Goal: Task Accomplishment & Management: Manage account settings

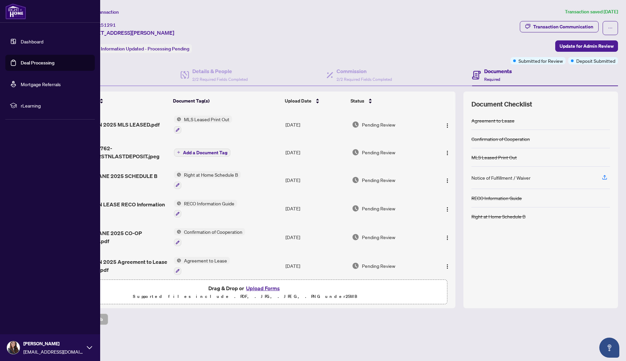
click at [21, 43] on link "Dashboard" at bounding box center [32, 41] width 23 height 6
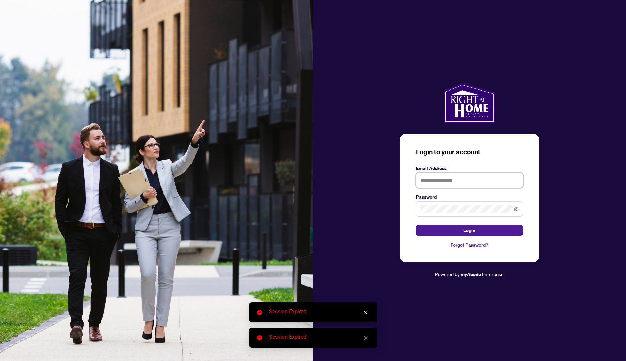
type input "**********"
click at [472, 230] on span "Login" at bounding box center [470, 230] width 12 height 11
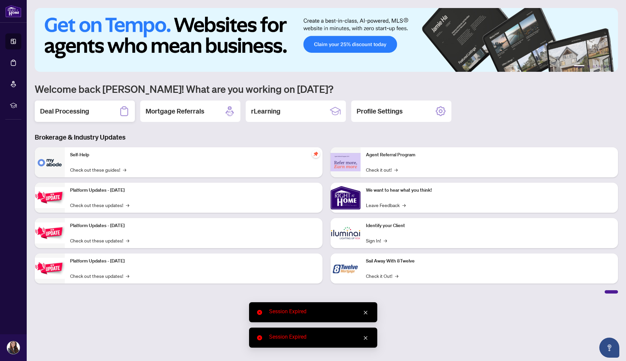
click at [71, 117] on div "Deal Processing" at bounding box center [85, 111] width 100 height 21
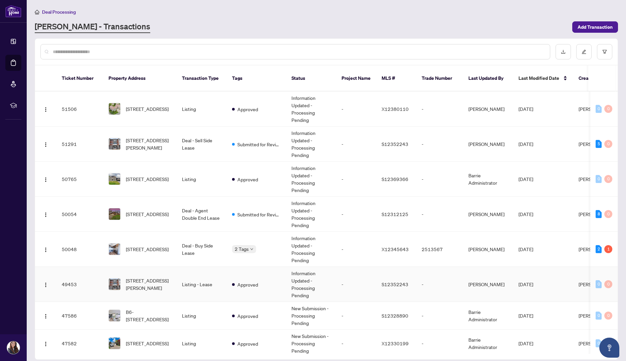
click at [122, 277] on div "[STREET_ADDRESS][PERSON_NAME]" at bounding box center [140, 284] width 63 height 15
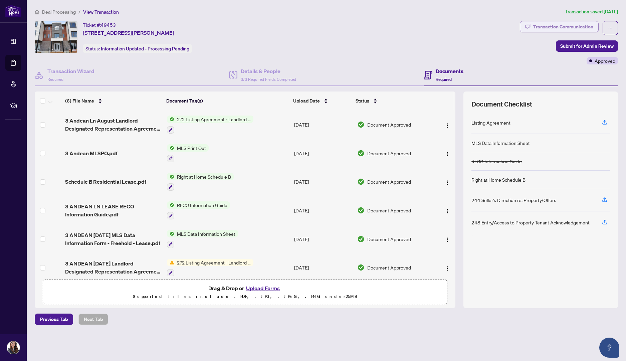
click at [572, 28] on div "Transaction Communication" at bounding box center [564, 26] width 60 height 11
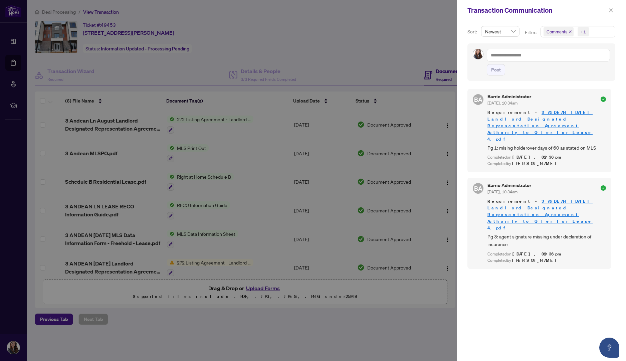
click at [363, 49] on div at bounding box center [313, 180] width 626 height 361
click at [15, 44] on div at bounding box center [313, 180] width 626 height 361
click at [612, 9] on icon "close" at bounding box center [612, 10] width 4 height 4
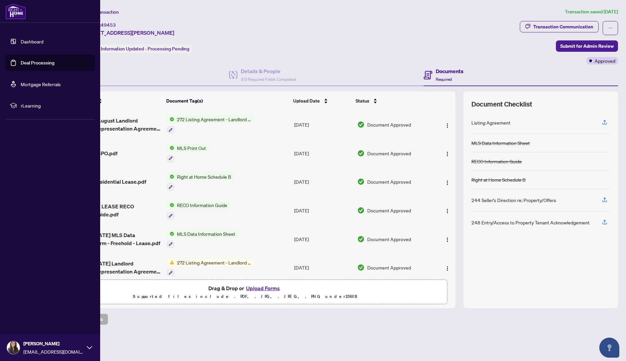
click at [36, 43] on link "Dashboard" at bounding box center [32, 41] width 23 height 6
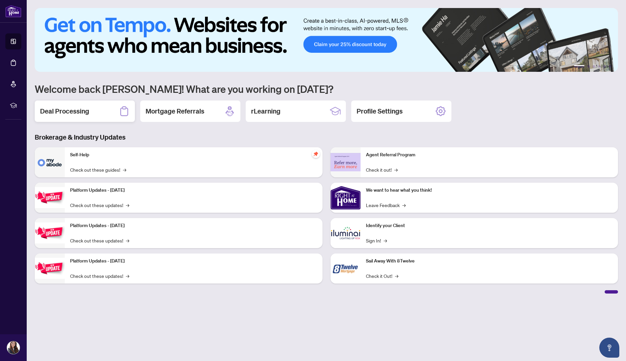
click at [114, 108] on div "Deal Processing" at bounding box center [85, 111] width 100 height 21
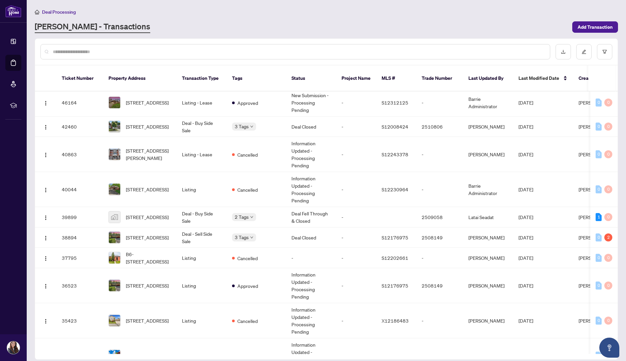
scroll to position [291, 0]
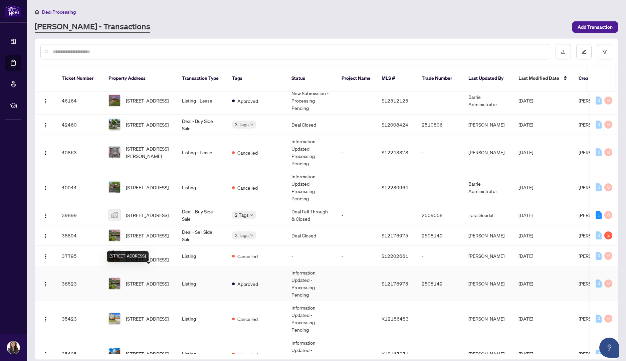
click at [147, 280] on span "[STREET_ADDRESS]" at bounding box center [147, 283] width 43 height 7
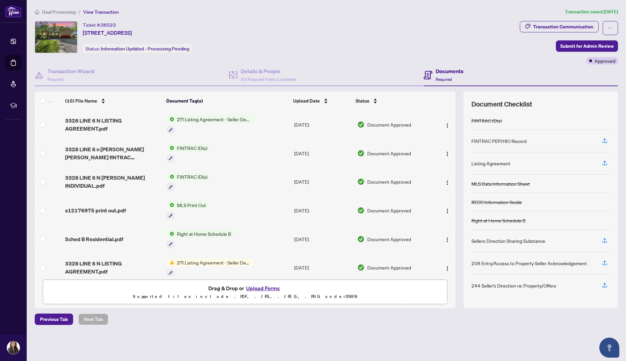
scroll to position [118, 0]
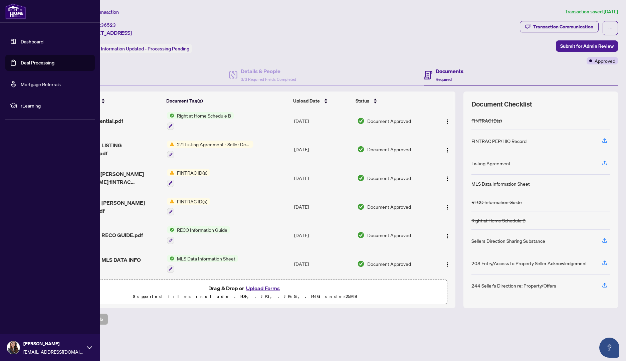
click at [22, 44] on link "Dashboard" at bounding box center [32, 41] width 23 height 6
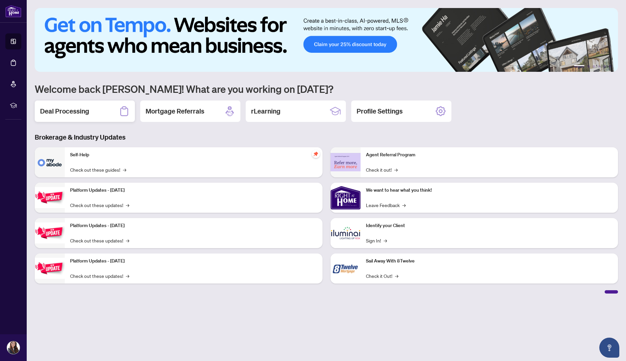
click at [106, 108] on div "Deal Processing" at bounding box center [85, 111] width 100 height 21
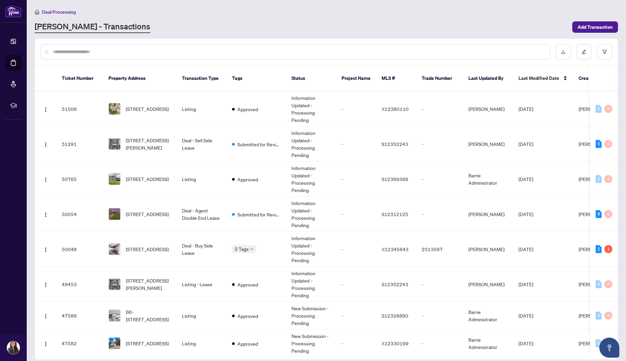
click at [409, 52] on input "text" at bounding box center [299, 51] width 492 height 7
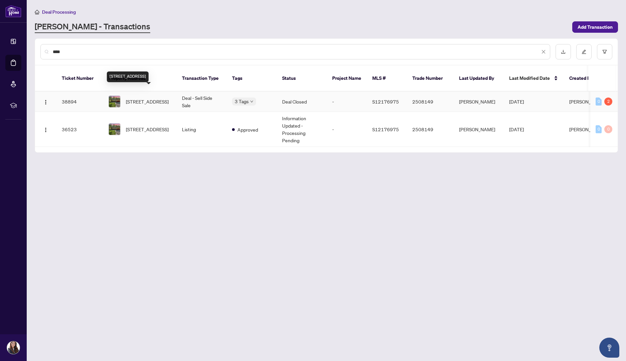
type input "****"
click at [142, 98] on span "[STREET_ADDRESS]" at bounding box center [147, 101] width 43 height 7
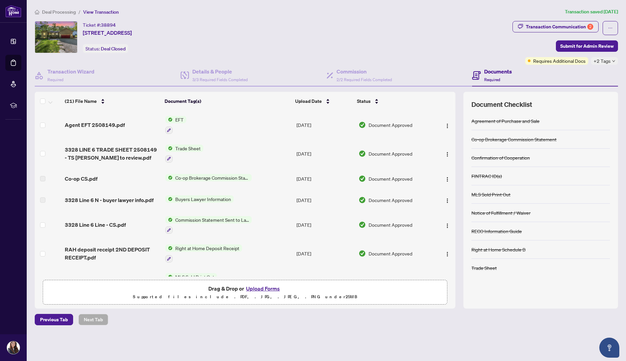
click at [178, 118] on span "EFT" at bounding box center [180, 119] width 14 height 7
click at [98, 125] on span "Agent EFT 2508149.pdf" at bounding box center [95, 125] width 60 height 8
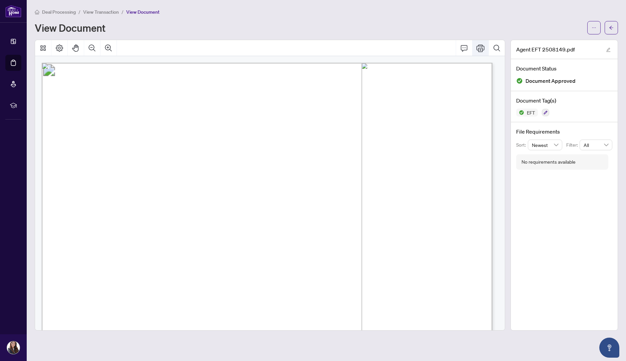
click at [483, 48] on icon "Print" at bounding box center [481, 47] width 8 height 7
click at [613, 24] on span "button" at bounding box center [611, 27] width 5 height 11
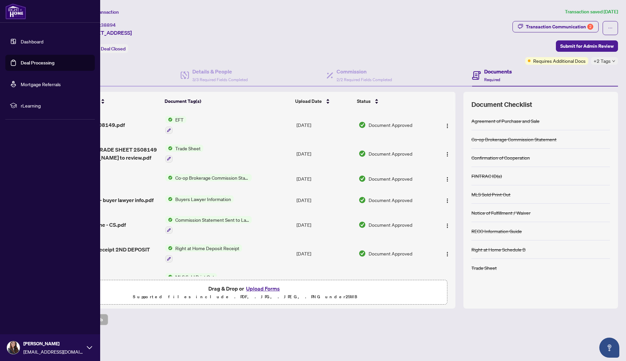
click at [43, 42] on link "Dashboard" at bounding box center [32, 41] width 23 height 6
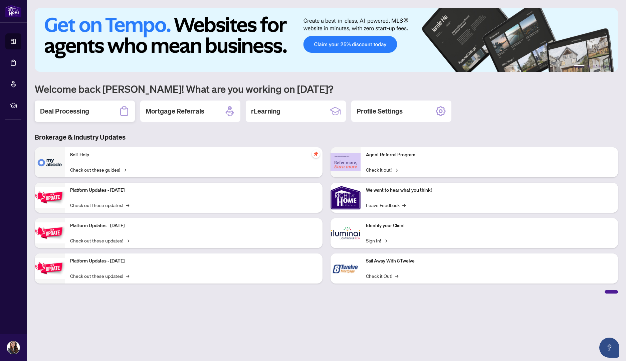
click at [89, 109] on h2 "Deal Processing" at bounding box center [64, 111] width 49 height 9
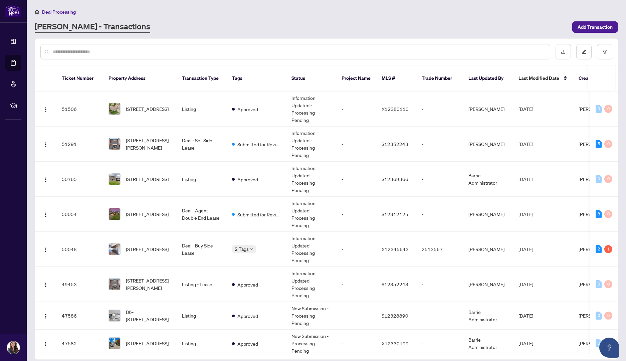
click at [372, 50] on input "text" at bounding box center [299, 51] width 492 height 7
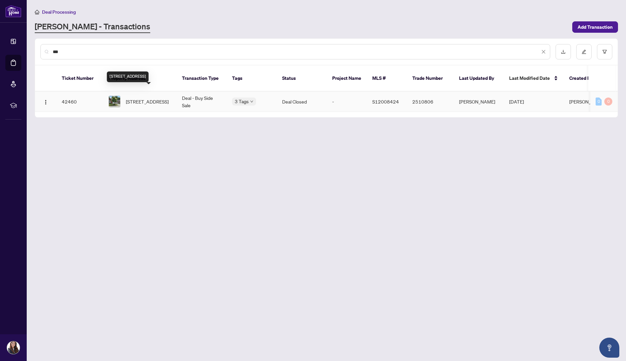
type input "***"
click at [161, 98] on span "[STREET_ADDRESS]" at bounding box center [147, 101] width 43 height 7
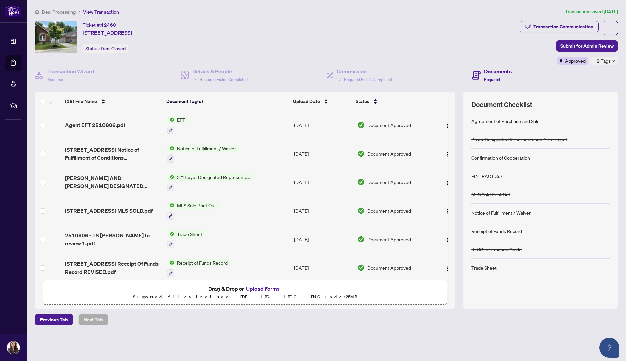
click at [184, 119] on span "EFT" at bounding box center [181, 119] width 14 height 7
click at [91, 124] on span "Agent EFT 2510806.pdf" at bounding box center [95, 125] width 60 height 8
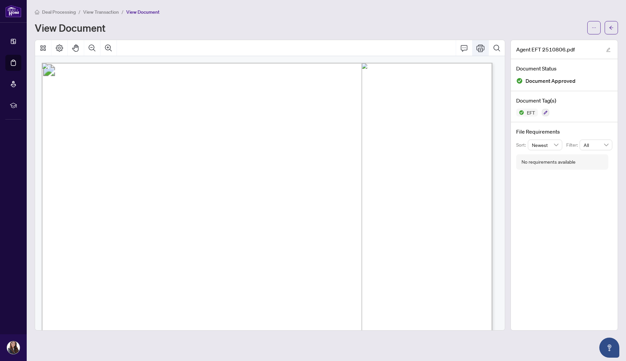
click at [482, 49] on icon "Print" at bounding box center [481, 48] width 8 height 8
click at [617, 23] on button "button" at bounding box center [611, 27] width 13 height 13
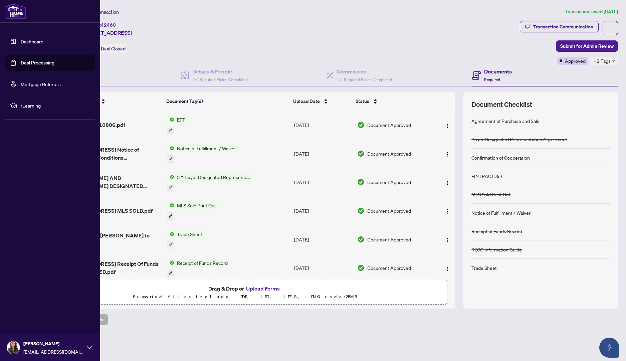
click at [21, 44] on link "Dashboard" at bounding box center [32, 41] width 23 height 6
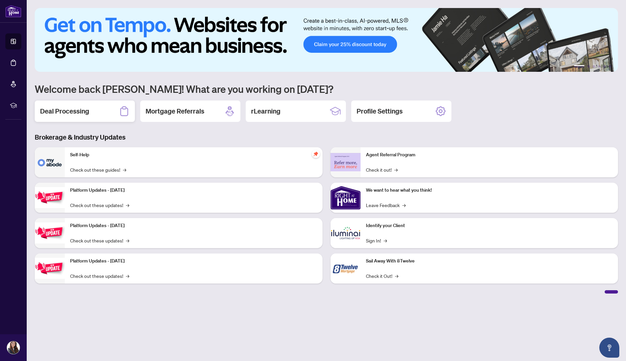
click at [86, 110] on h2 "Deal Processing" at bounding box center [64, 111] width 49 height 9
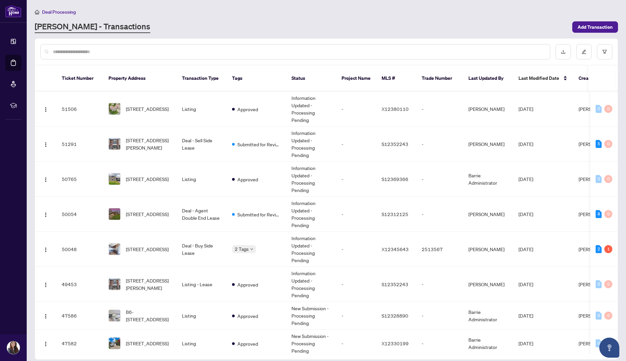
click at [480, 54] on input "text" at bounding box center [299, 51] width 492 height 7
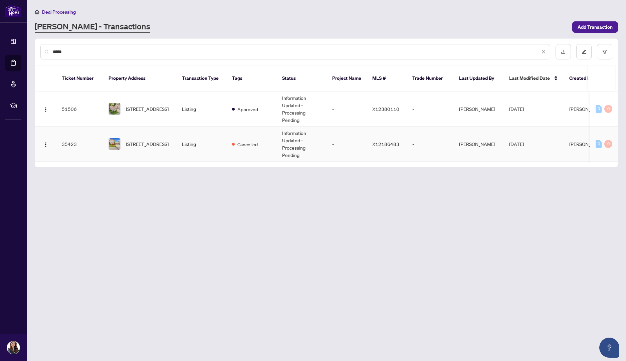
type input "*****"
click at [197, 137] on td "Listing" at bounding box center [202, 144] width 50 height 35
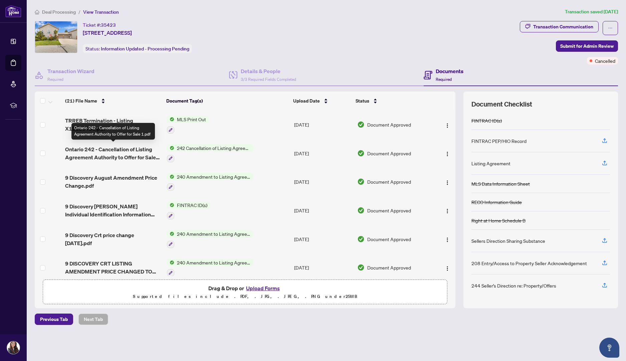
click at [121, 151] on span "Ontario 242 - Cancellation of Listing Agreement Authority to Offer for Sale 1.p…" at bounding box center [113, 153] width 97 height 16
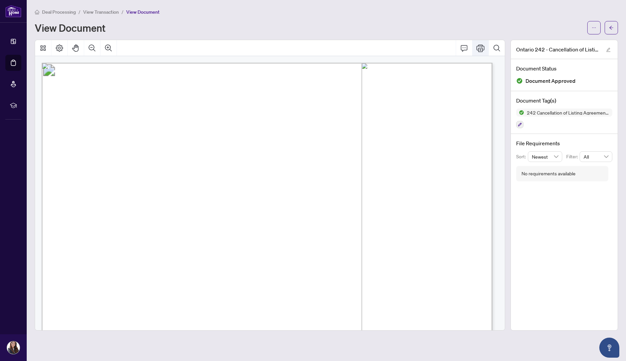
click at [481, 49] on icon "Print" at bounding box center [481, 47] width 8 height 7
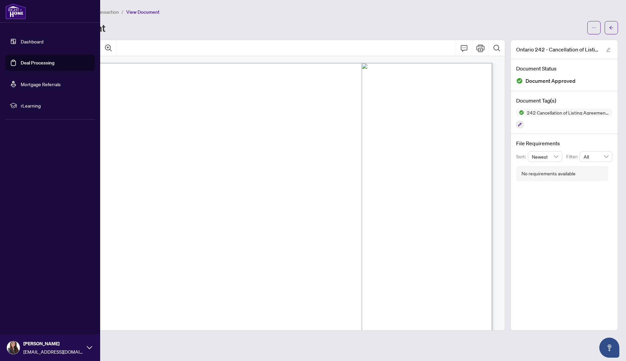
click at [26, 41] on link "Dashboard" at bounding box center [32, 41] width 23 height 6
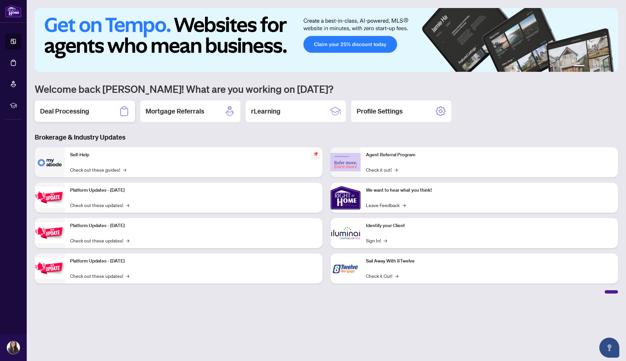
click at [101, 107] on div "Deal Processing" at bounding box center [85, 111] width 100 height 21
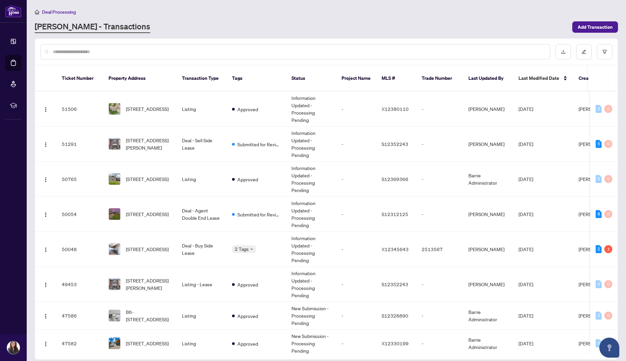
click at [457, 52] on input "text" at bounding box center [299, 51] width 492 height 7
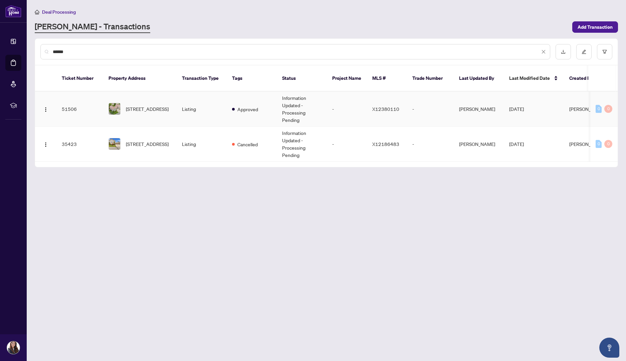
type input "******"
click at [140, 110] on td "[STREET_ADDRESS]" at bounding box center [140, 109] width 74 height 35
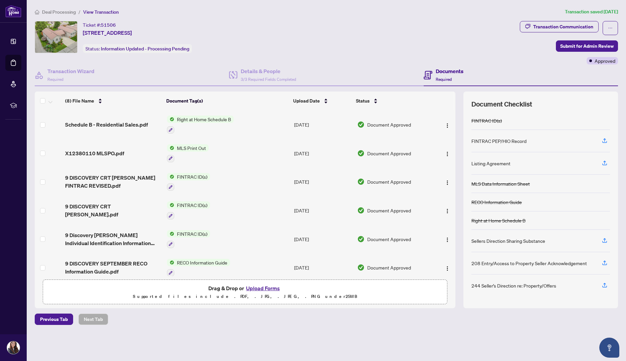
click at [457, 268] on div "(8) File Name Document Tag(s) Upload Date Status Schedule B - Residential Sales…" at bounding box center [327, 200] width 584 height 217
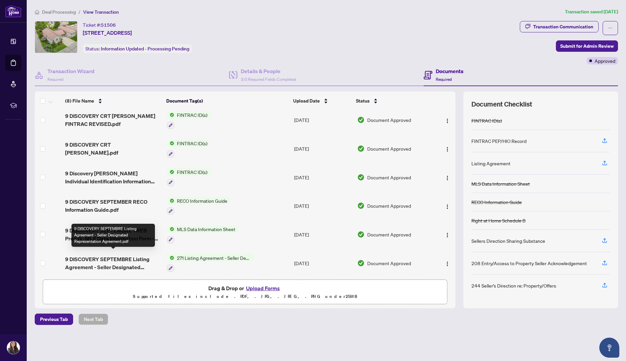
click at [105, 265] on span "9 DISCOVERY SEPTEMBRE Listing Agreement - Seller Designated Representation Agre…" at bounding box center [113, 263] width 97 height 16
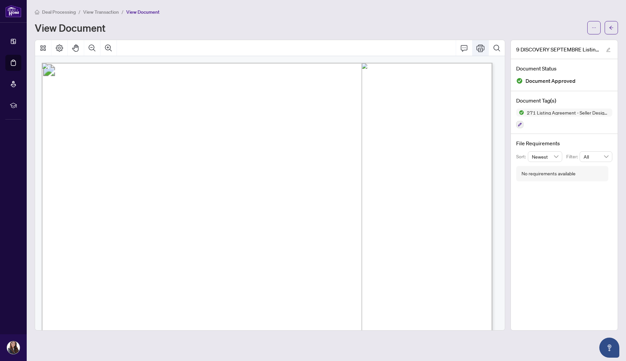
click at [479, 52] on button "Print" at bounding box center [481, 48] width 16 height 16
click at [611, 27] on icon "arrow-left" at bounding box center [611, 27] width 5 height 5
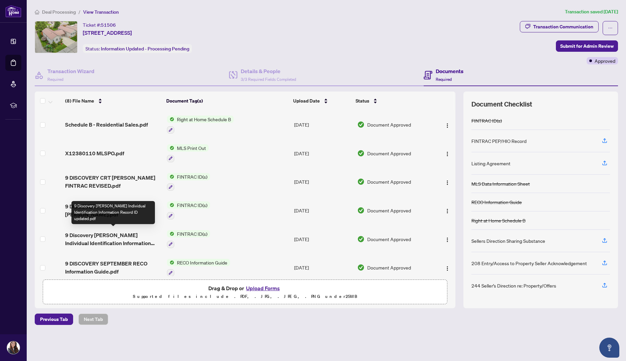
click at [111, 233] on span "9 Discovery [PERSON_NAME] Individual Identification Information Record ID updat…" at bounding box center [113, 239] width 97 height 16
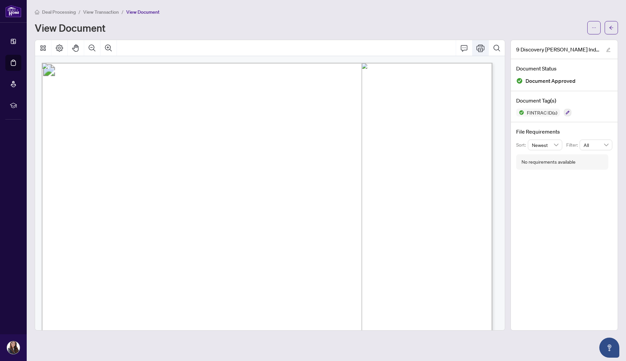
click at [482, 50] on icon "Print" at bounding box center [481, 48] width 8 height 8
click at [611, 25] on icon "arrow-left" at bounding box center [611, 27] width 5 height 5
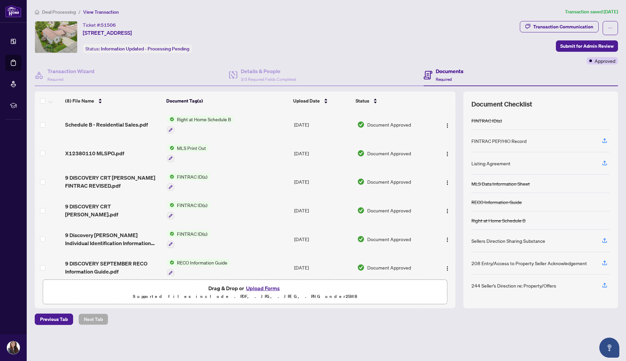
click at [456, 265] on div "(8) File Name Document Tag(s) Upload Date Status Schedule B - Residential Sales…" at bounding box center [327, 200] width 584 height 217
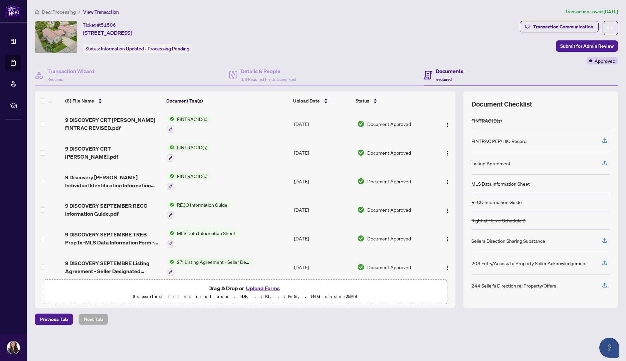
scroll to position [62, 0]
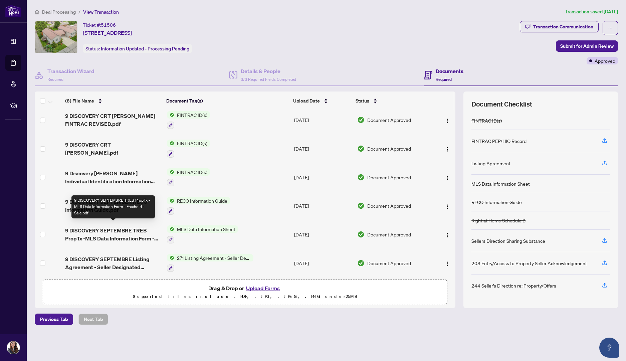
click at [112, 233] on span "9 DISCOVERY SEPTEMBRE TREB PropTx -MLS Data Information Form - Freehold - Sale.…" at bounding box center [113, 235] width 97 height 16
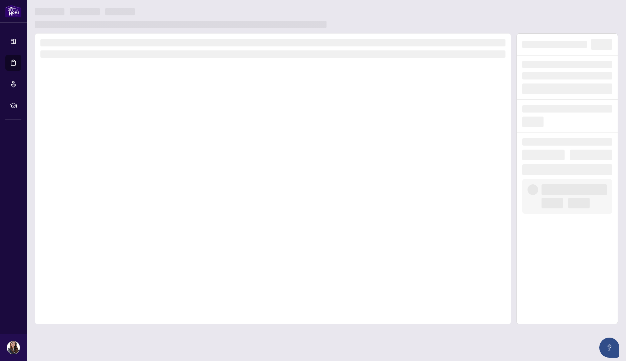
click at [112, 233] on div at bounding box center [273, 178] width 477 height 291
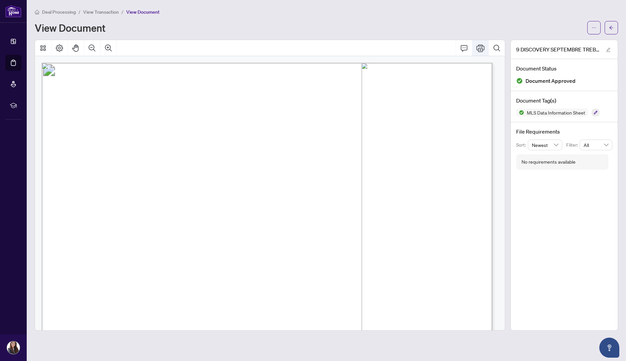
click at [479, 46] on icon "Print" at bounding box center [481, 48] width 8 height 8
